Goal: Navigation & Orientation: Find specific page/section

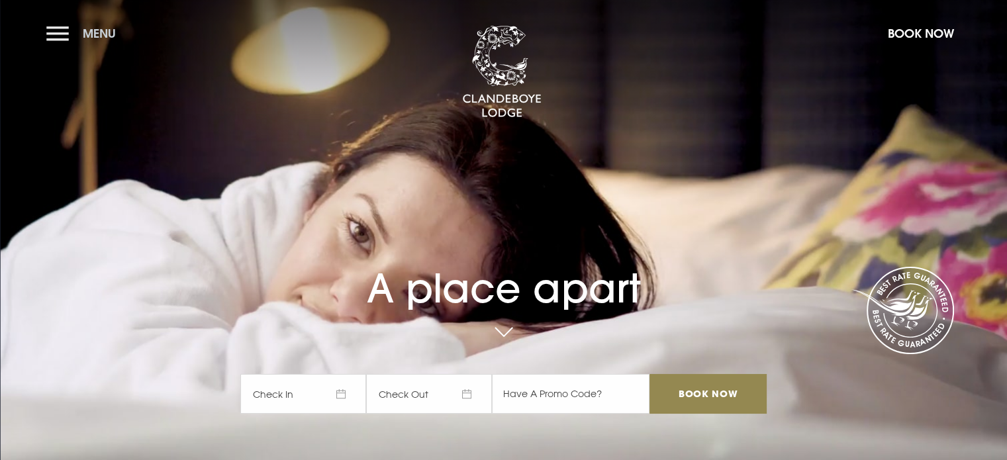
click at [56, 30] on button "Menu" at bounding box center [84, 33] width 76 height 28
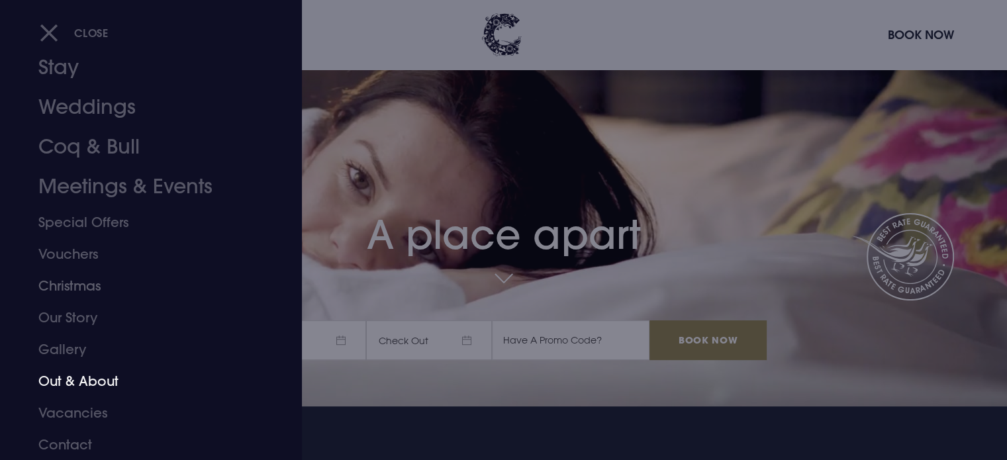
scroll to position [199, 0]
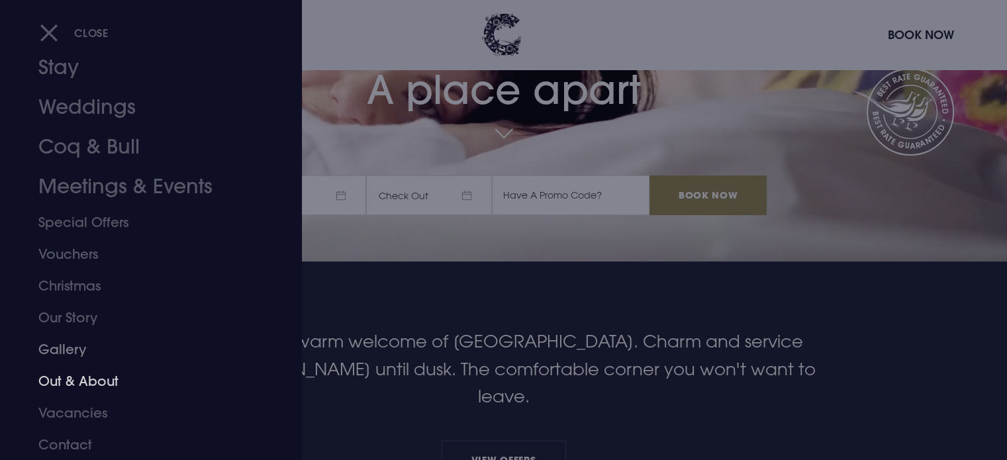
click at [82, 377] on link "Out & About" at bounding box center [142, 381] width 209 height 32
